Goal: Check status: Check status

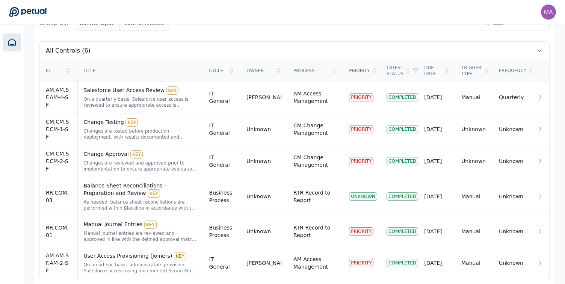
scroll to position [255, 0]
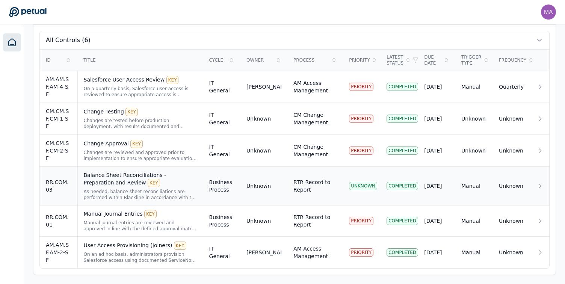
click at [127, 184] on div "Balance Sheet Reconciliations - Preparation and Review KEY" at bounding box center [140, 179] width 113 height 16
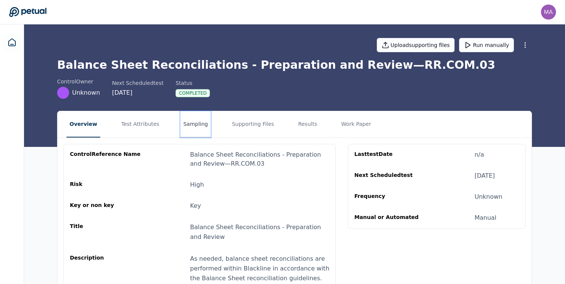
click at [196, 127] on button "Sampling" at bounding box center [195, 124] width 31 height 26
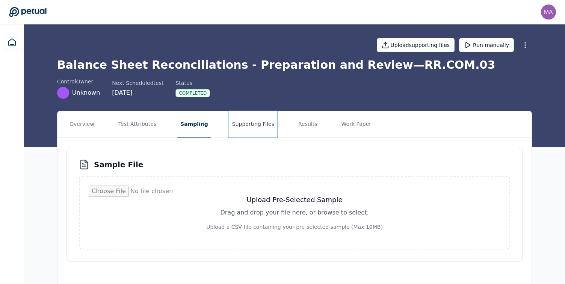
click at [253, 126] on button "Supporting Files" at bounding box center [253, 124] width 48 height 26
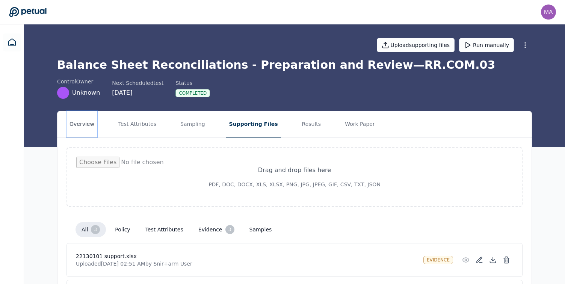
click at [88, 121] on button "Overview" at bounding box center [81, 124] width 31 height 26
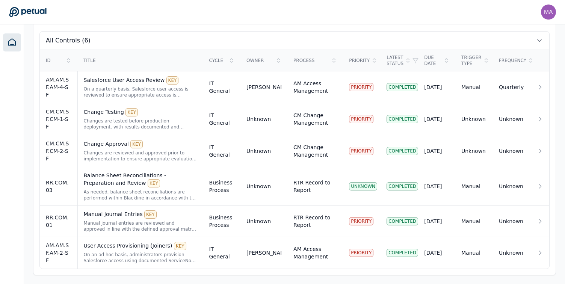
scroll to position [255, 0]
click at [129, 188] on div "Balance Sheet Reconciliations - Preparation and Review KEY As needed, balance s…" at bounding box center [140, 185] width 113 height 29
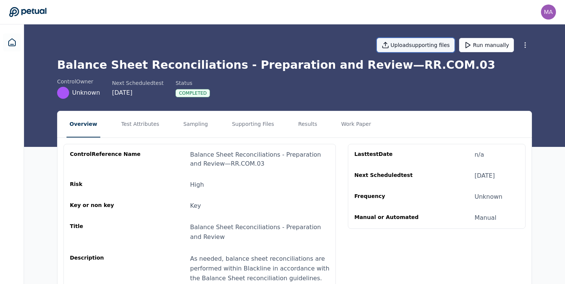
click at [429, 50] on button "Upload supporting files" at bounding box center [416, 45] width 78 height 14
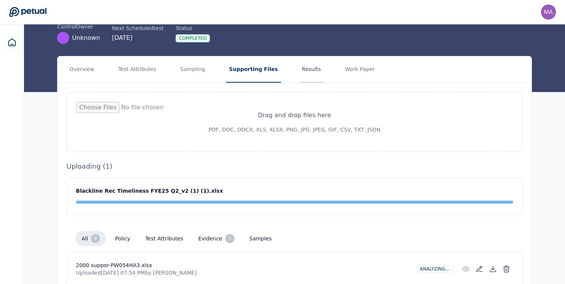
scroll to position [53, 0]
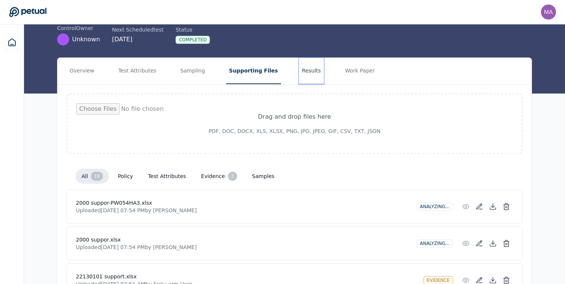
click at [301, 76] on button "Results" at bounding box center [311, 71] width 25 height 26
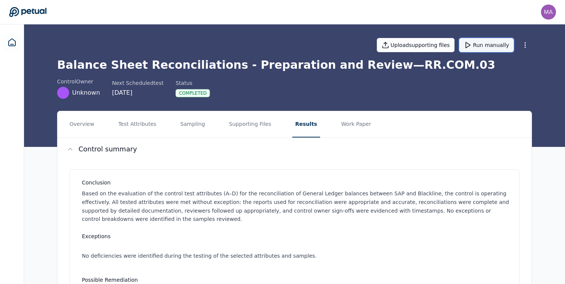
click at [475, 47] on button "Run manually" at bounding box center [486, 45] width 55 height 14
click at [231, 133] on button "Supporting Files" at bounding box center [250, 124] width 48 height 26
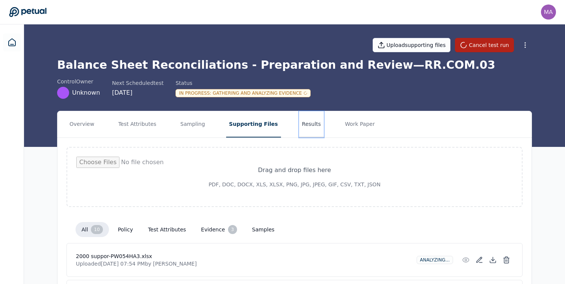
click at [299, 135] on button "Results" at bounding box center [311, 124] width 25 height 26
